Goal: Task Accomplishment & Management: Use online tool/utility

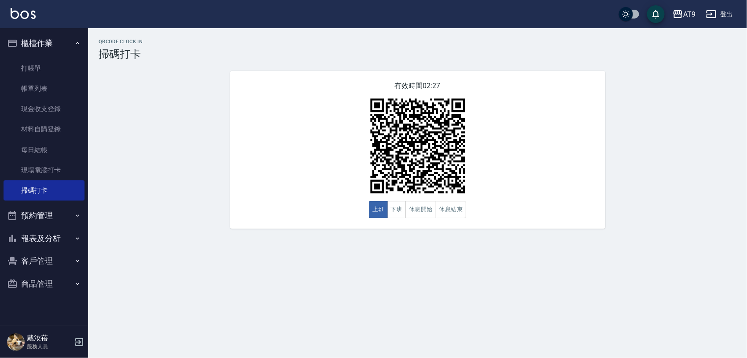
click at [501, 245] on div "QRcode Clock In 掃碼打卡 有效時間 02:27 上班 下班 休息開始 休息結束" at bounding box center [373, 179] width 747 height 358
click at [723, 7] on button "登出" at bounding box center [720, 14] width 34 height 16
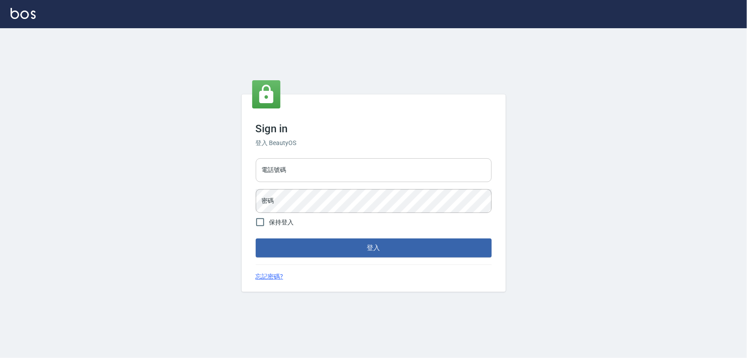
click at [362, 172] on input "電話號碼" at bounding box center [374, 170] width 236 height 24
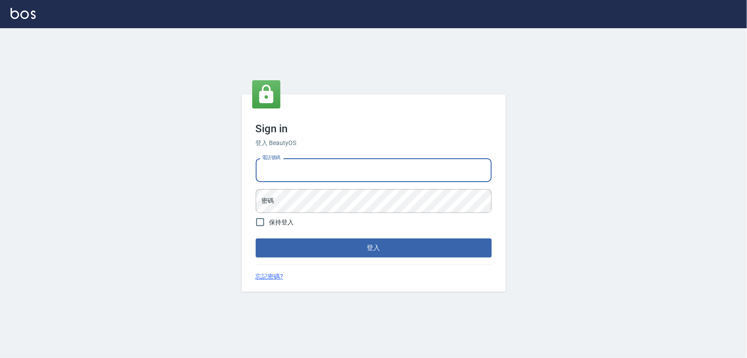
type input "0968065108"
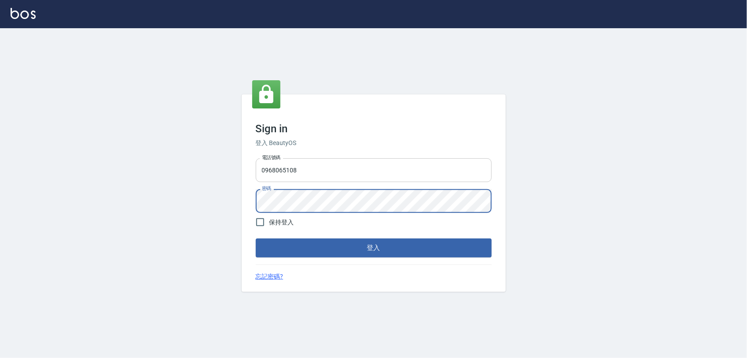
click at [256, 238] on button "登入" at bounding box center [374, 247] width 236 height 18
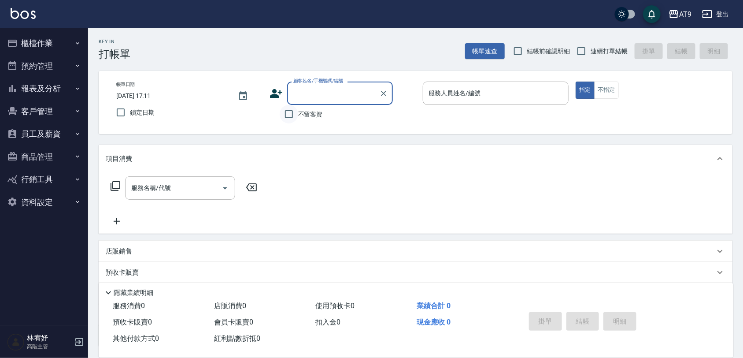
click at [293, 118] on input "不留客資" at bounding box center [289, 114] width 18 height 18
checkbox input "true"
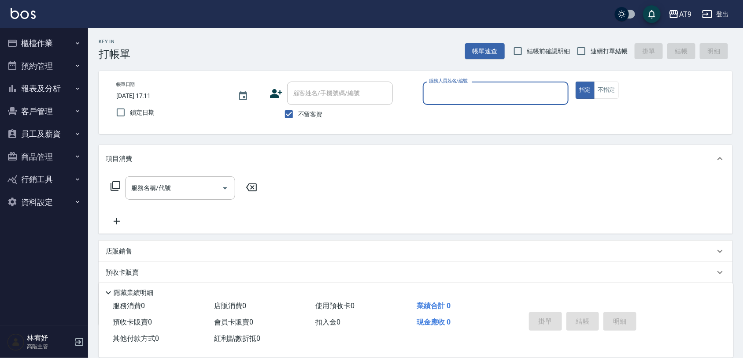
click at [594, 54] on span "連續打單結帳" at bounding box center [609, 51] width 37 height 9
click at [591, 54] on input "連續打單結帳" at bounding box center [581, 51] width 18 height 18
checkbox input "true"
click at [531, 92] on input "服務人員姓名/編號" at bounding box center [496, 92] width 138 height 15
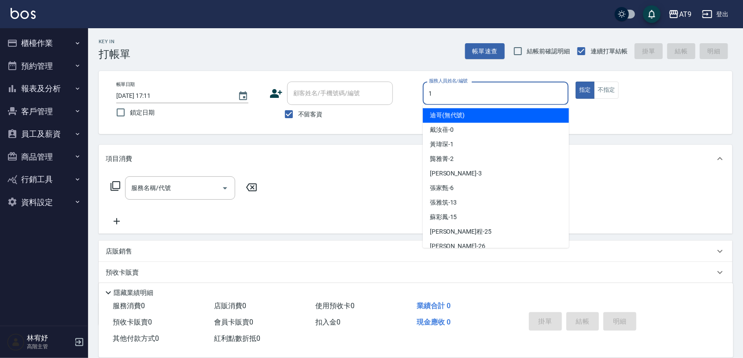
type input "1"
type button "true"
type input "黃瑋琛-1"
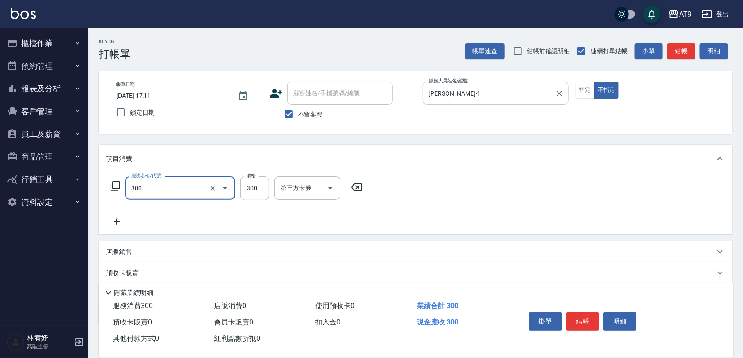
type input "SC300(300)"
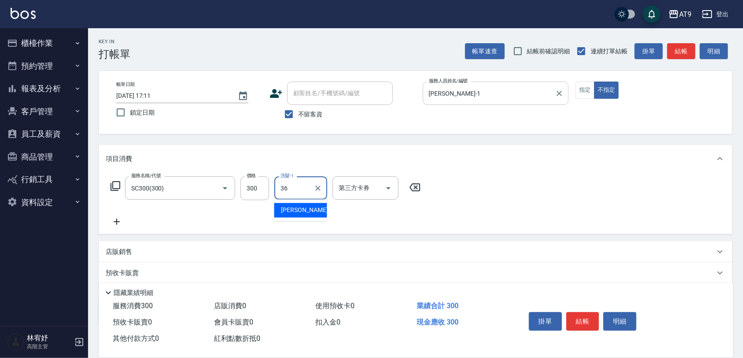
type input "蔡秉諶-36"
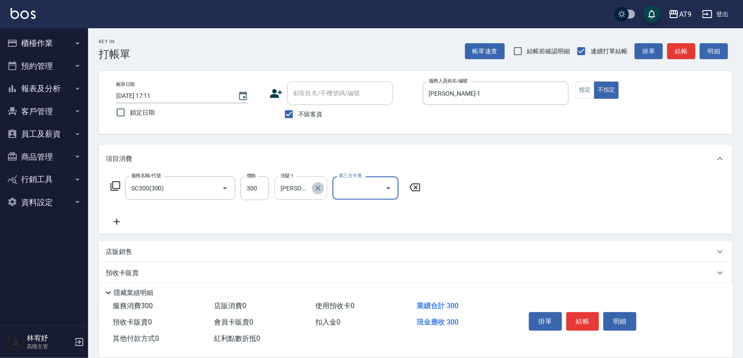
click at [319, 185] on icon "Clear" at bounding box center [318, 188] width 9 height 9
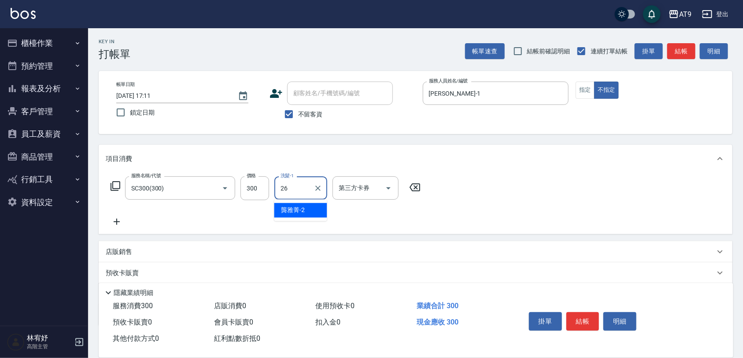
type input "陳祈聿-26"
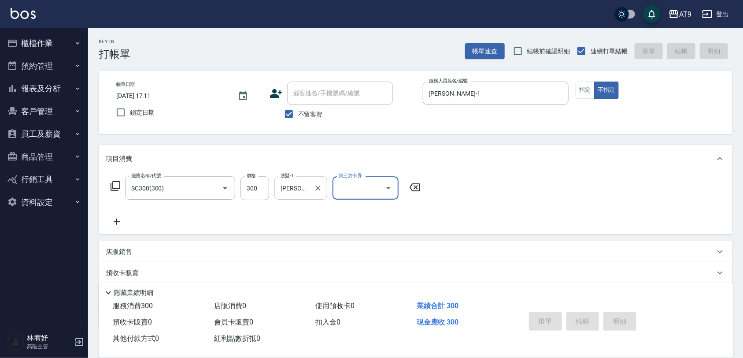
type input "2025/09/12 17:12"
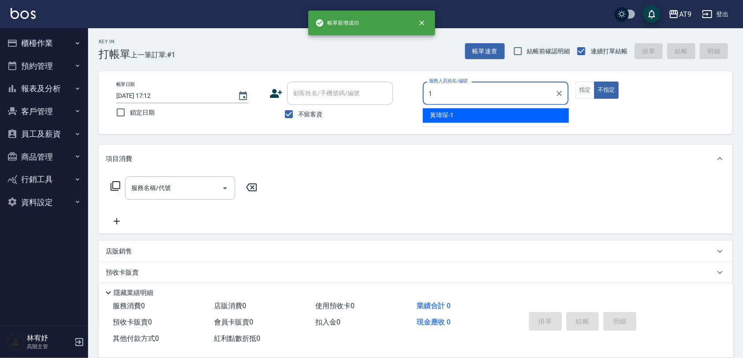
type input "1"
type button "false"
type input "黃瑋琛-1"
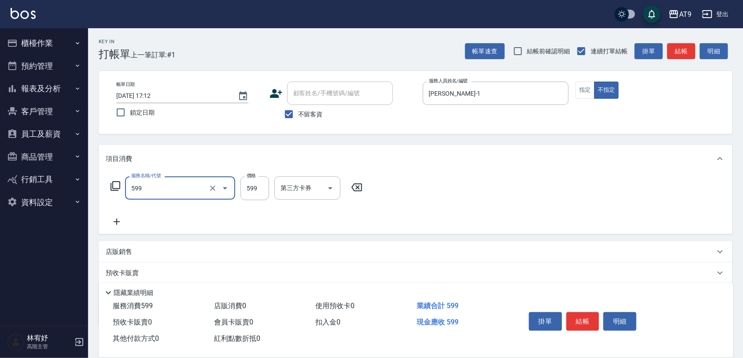
type input "小麥去角質(599)"
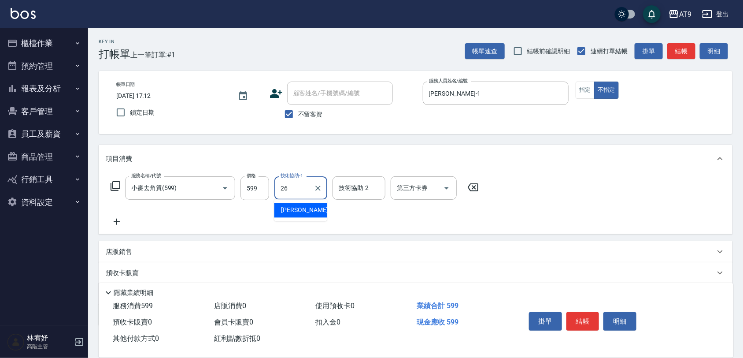
type input "陳祈聿-26"
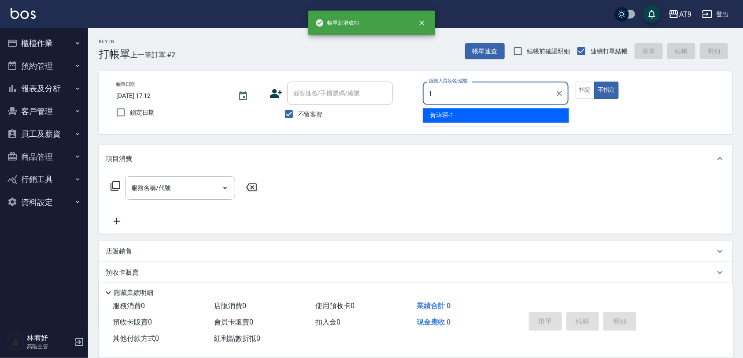
type input "黃瑋琛-1"
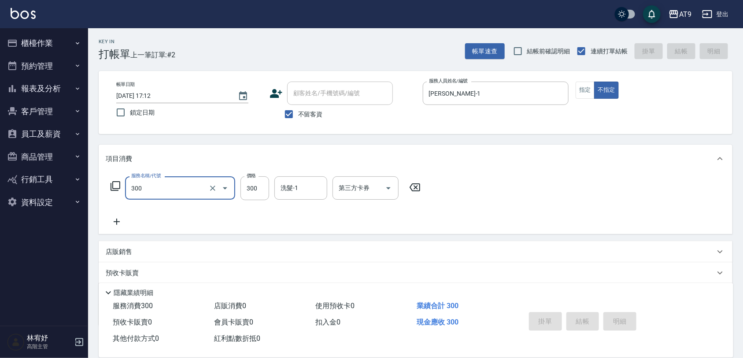
type input "300"
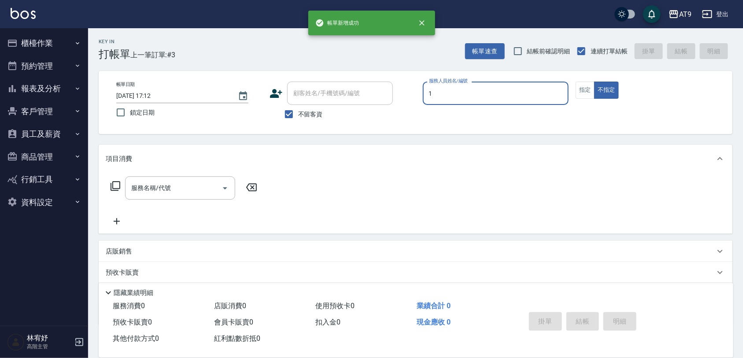
type input "黃瑋琛-1"
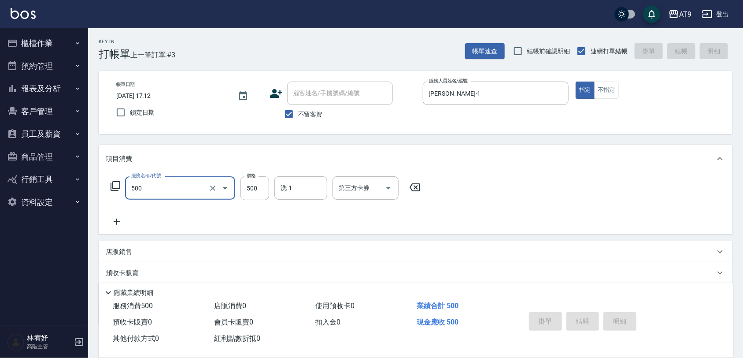
type input "500"
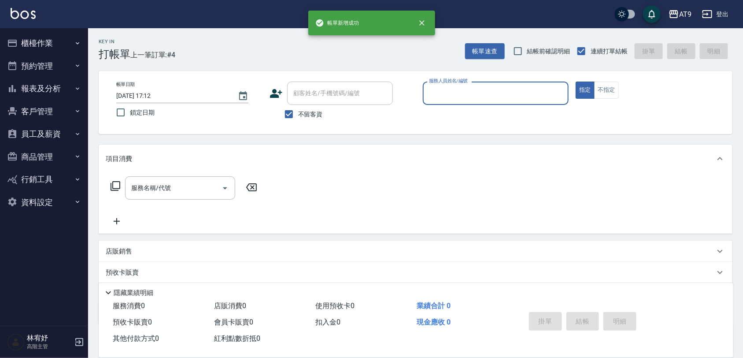
click at [55, 78] on button "報表及分析" at bounding box center [44, 88] width 81 height 23
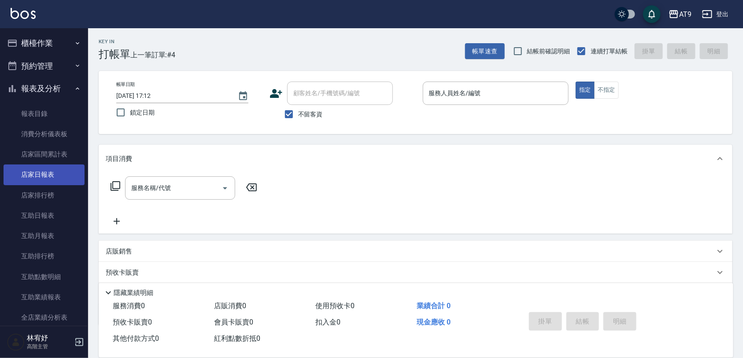
click at [47, 168] on link "店家日報表" at bounding box center [44, 174] width 81 height 20
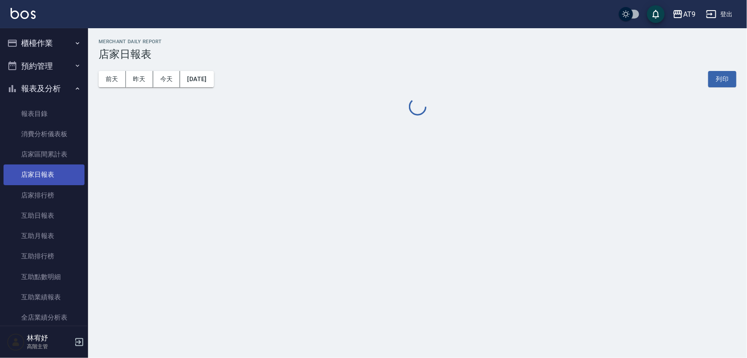
click at [47, 168] on link "店家日報表" at bounding box center [44, 174] width 81 height 20
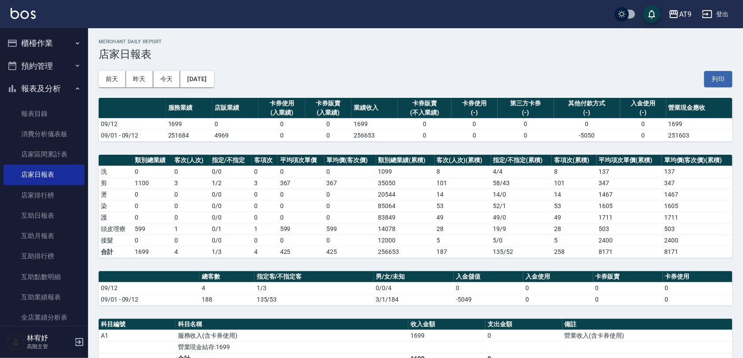
drag, startPoint x: 56, startPoint y: 45, endPoint x: 57, endPoint y: 55, distance: 10.6
click at [56, 45] on button "櫃檯作業" at bounding box center [44, 43] width 81 height 23
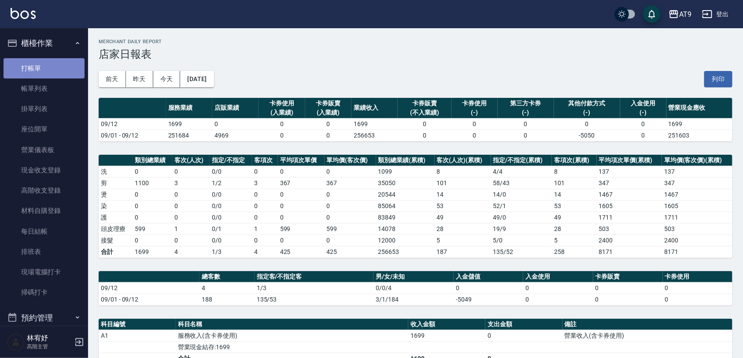
click at [56, 67] on link "打帳單" at bounding box center [44, 68] width 81 height 20
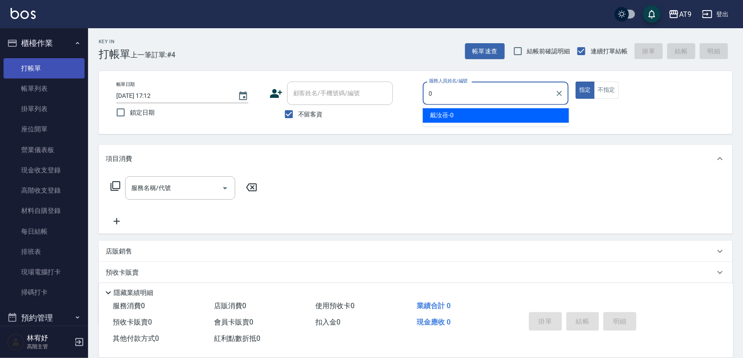
type input "0"
type button "true"
type input "戴汝蓓-0"
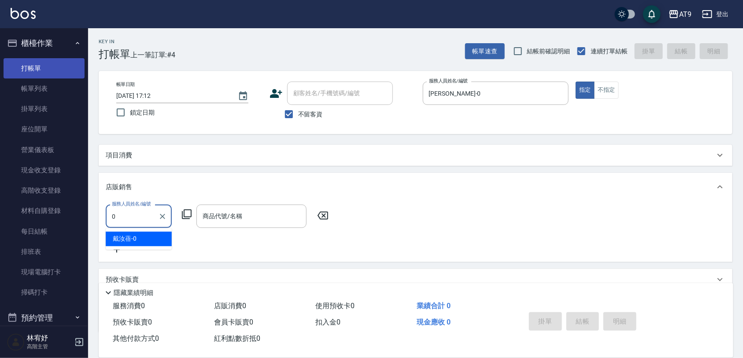
type input "戴汝蓓-0"
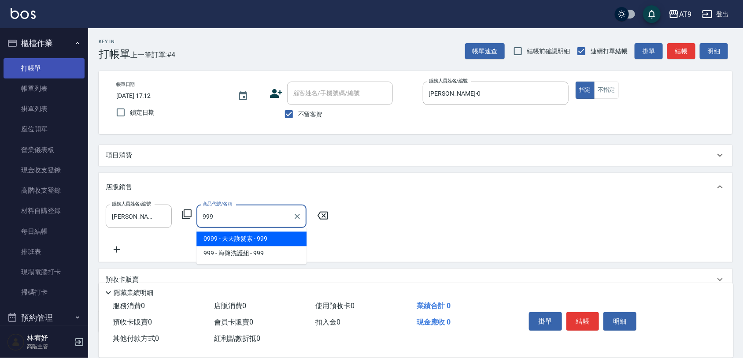
type input "天天護髮素"
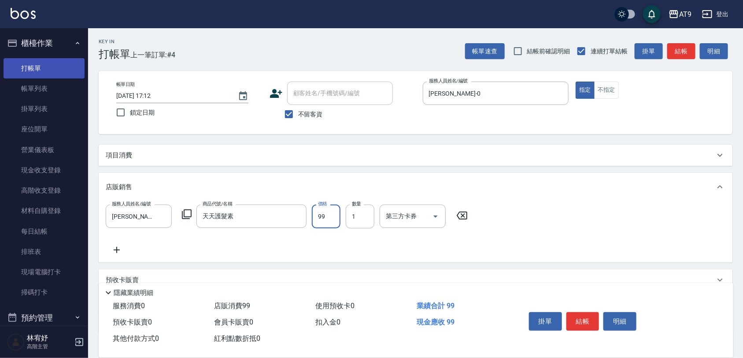
type input "990"
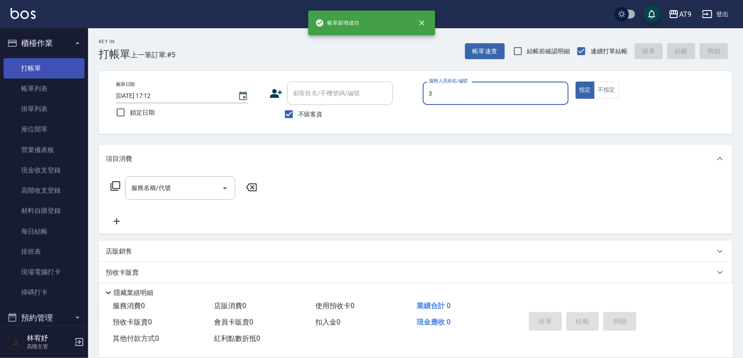
type input "FANNY-3"
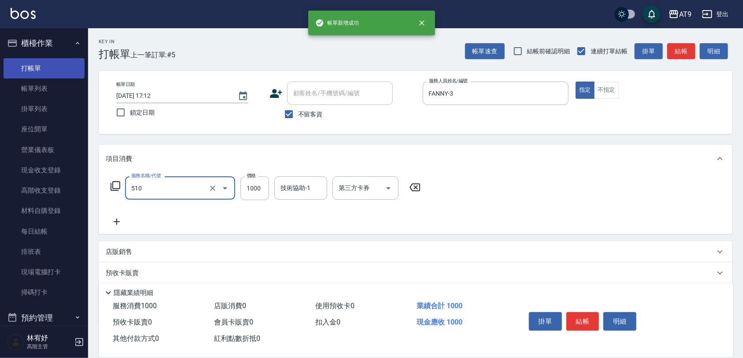
type input "染髮-2(510)"
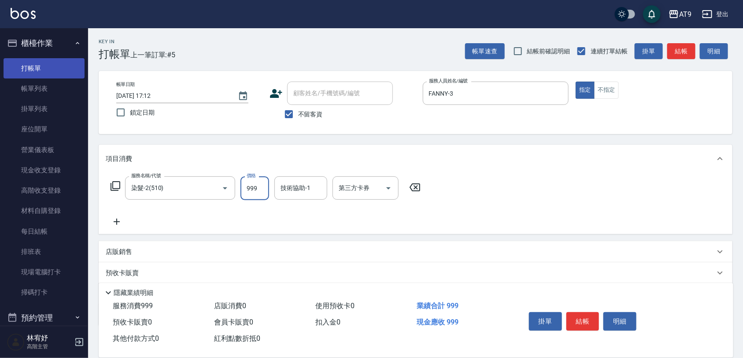
type input "999"
type input "龔雅菁-2"
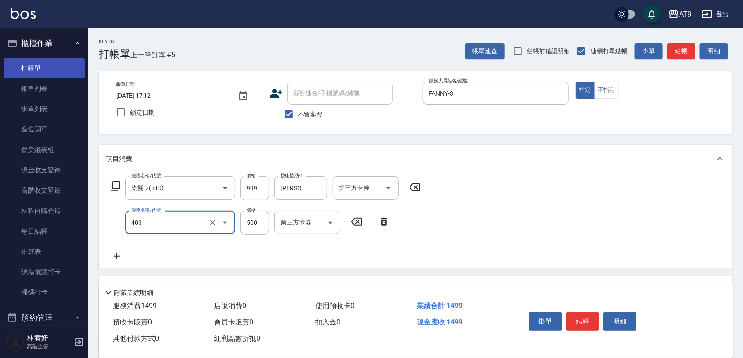
type input "天天護髮(403)"
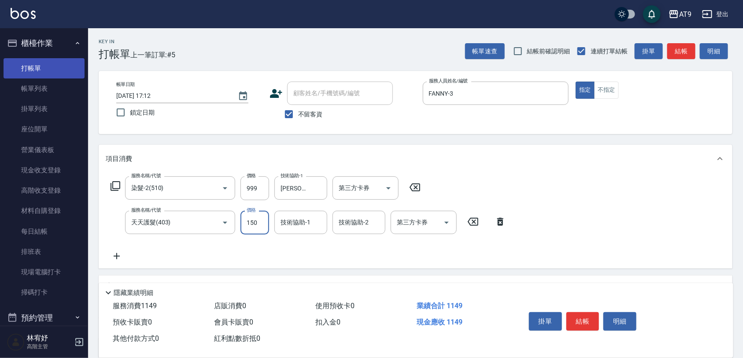
type input "1500"
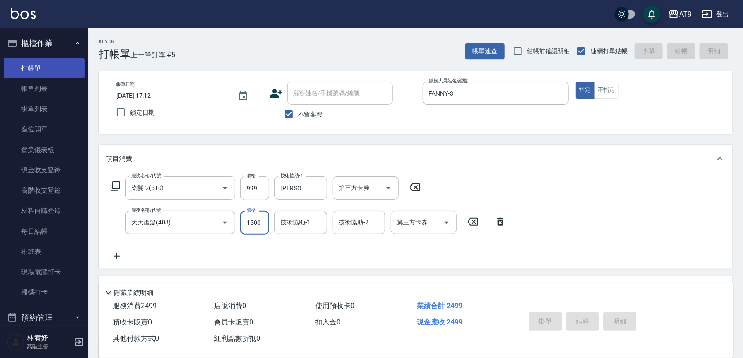
type input "2025/09/12 17:13"
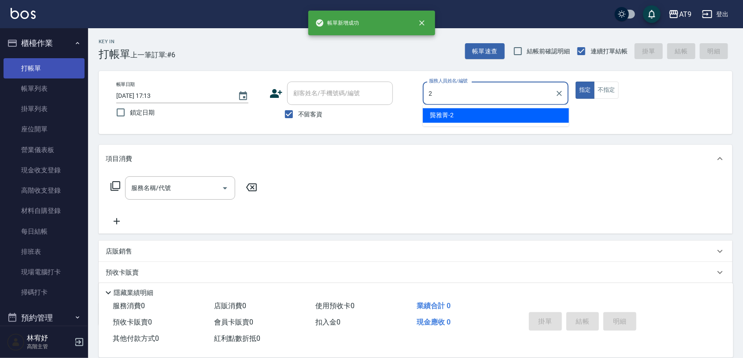
type input "龔雅菁-2"
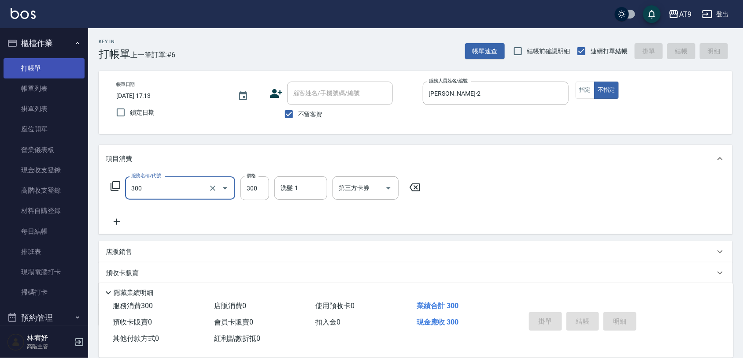
type input "300"
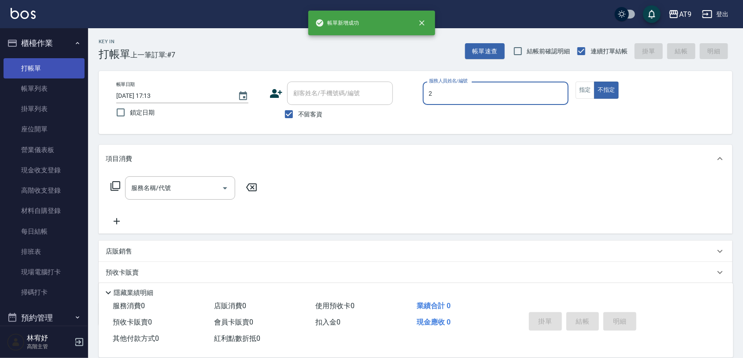
type input "2"
type button "false"
type input "龔雅菁-2"
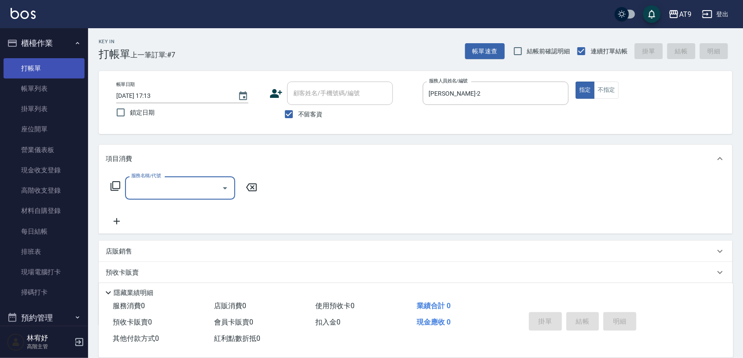
type input "5"
type input "21699"
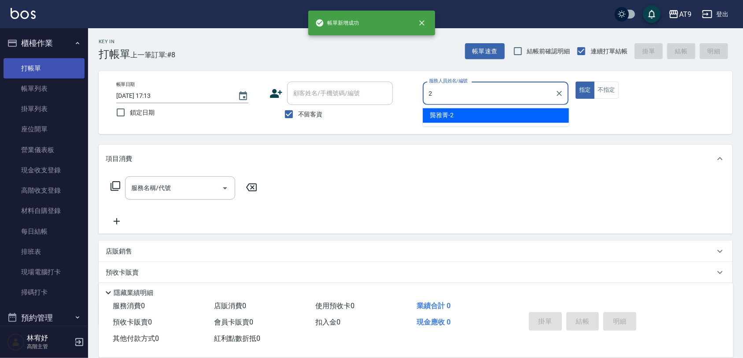
type input "龔雅菁-2"
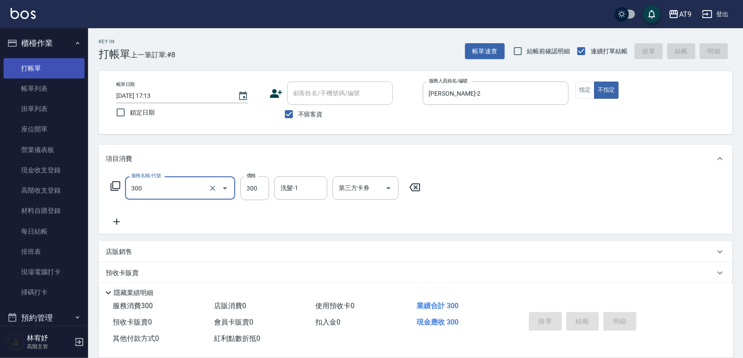
type input "300"
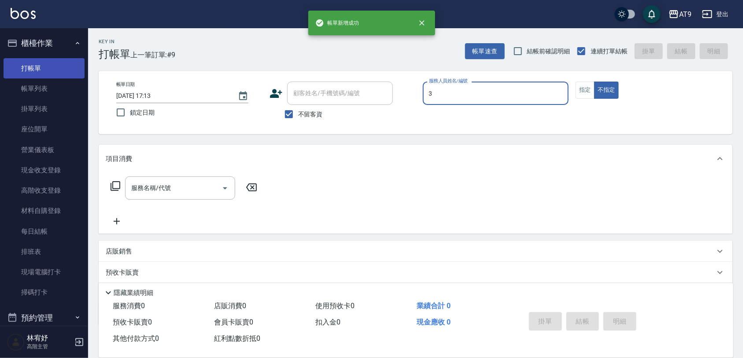
type input "FANNY-3"
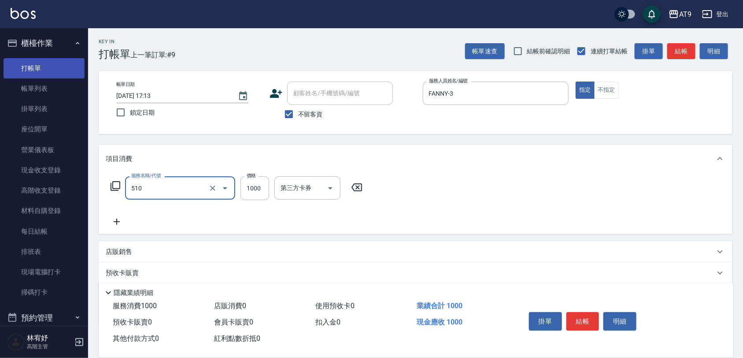
type input "染髮-2(510)"
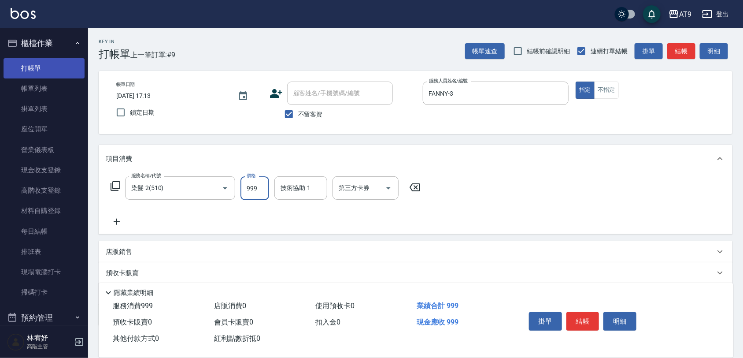
type input "999"
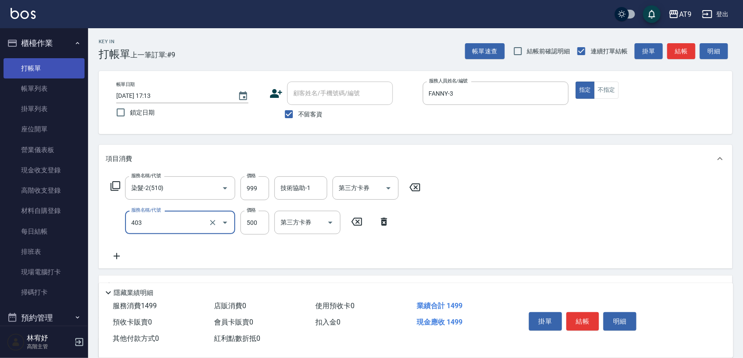
type input "天天護髮(403)"
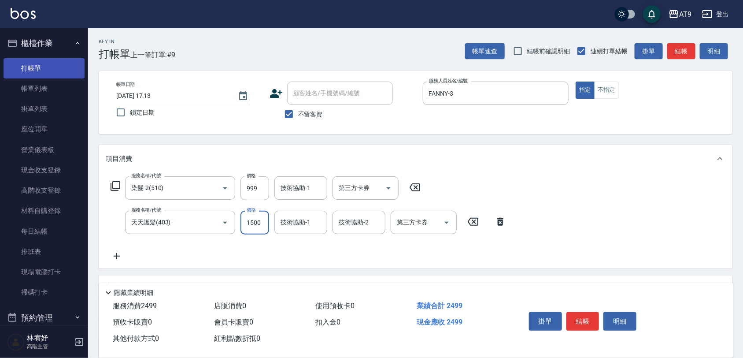
type input "1500"
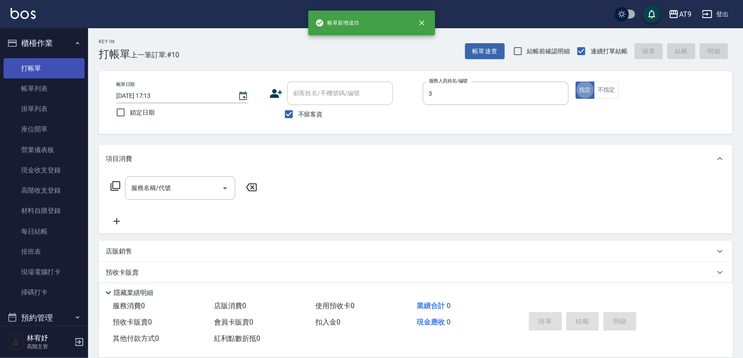
type input "FANNY-3"
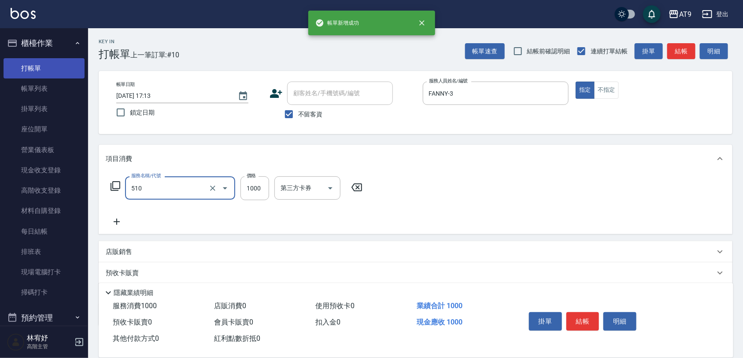
type input "染髮-2(510)"
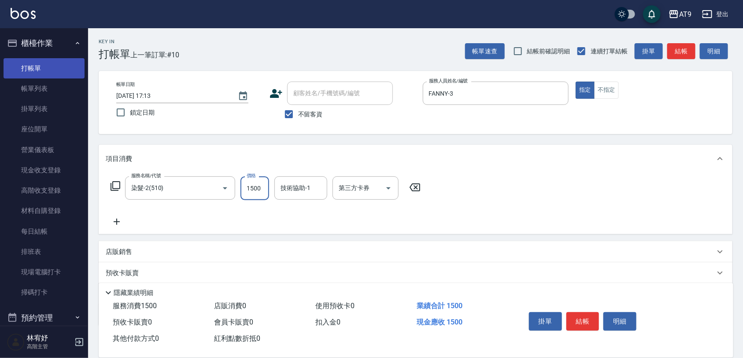
type input "1500"
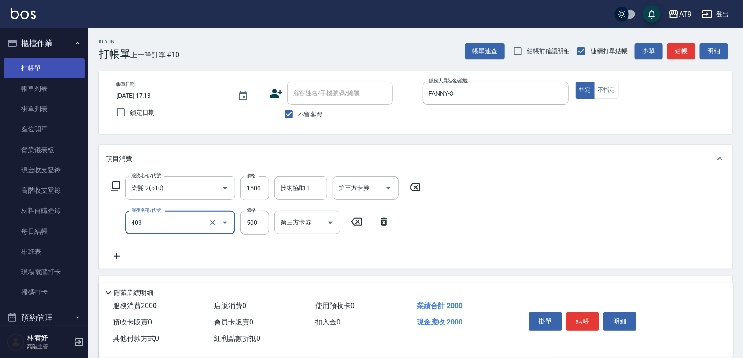
type input "天天護髮(403)"
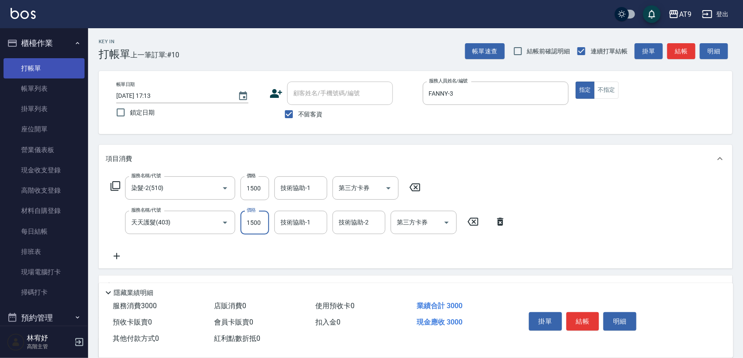
type input "1500"
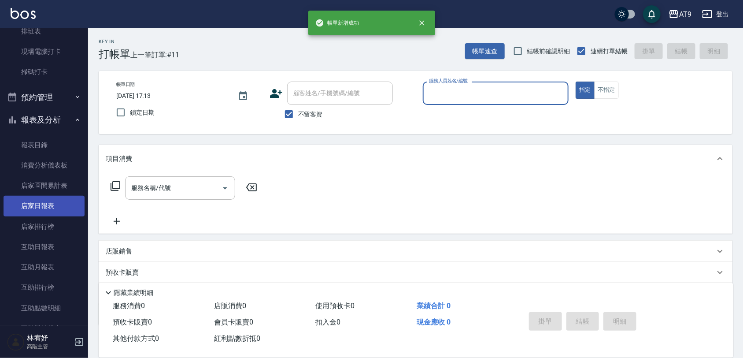
scroll to position [385, 0]
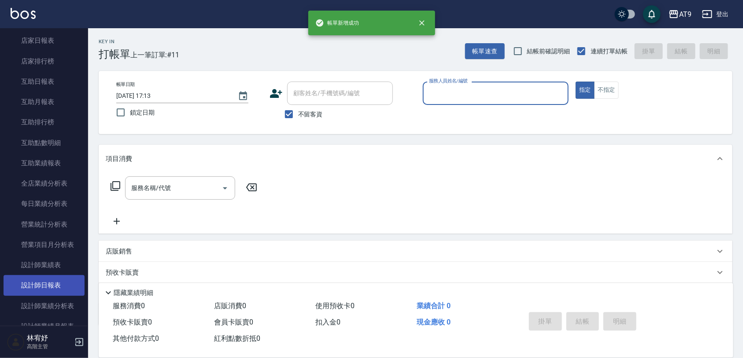
click at [48, 283] on link "設計師日報表" at bounding box center [44, 285] width 81 height 20
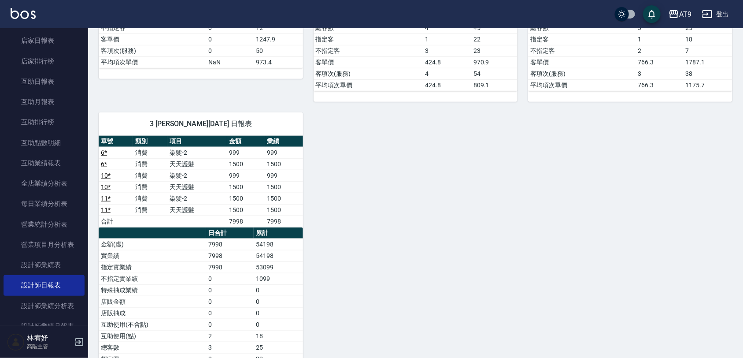
scroll to position [85, 0]
